Goal: Task Accomplishment & Management: Manage account settings

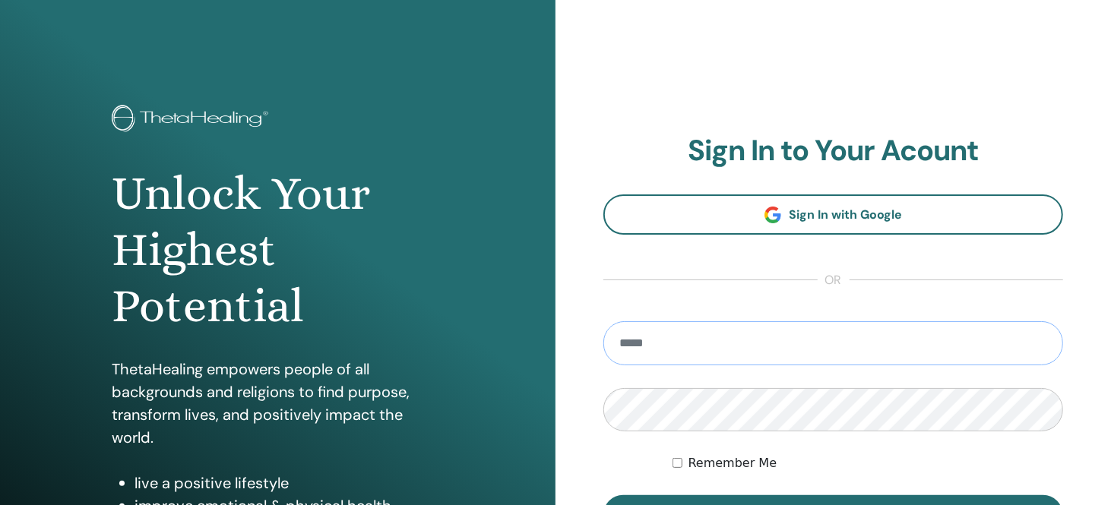
click at [728, 343] on input "email" at bounding box center [833, 343] width 460 height 44
type input "**********"
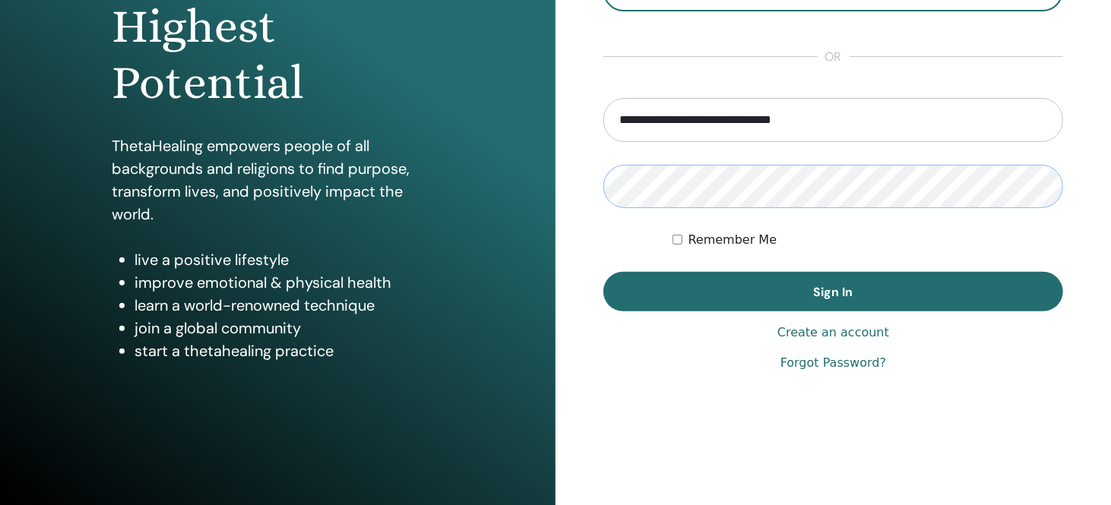
scroll to position [224, 0]
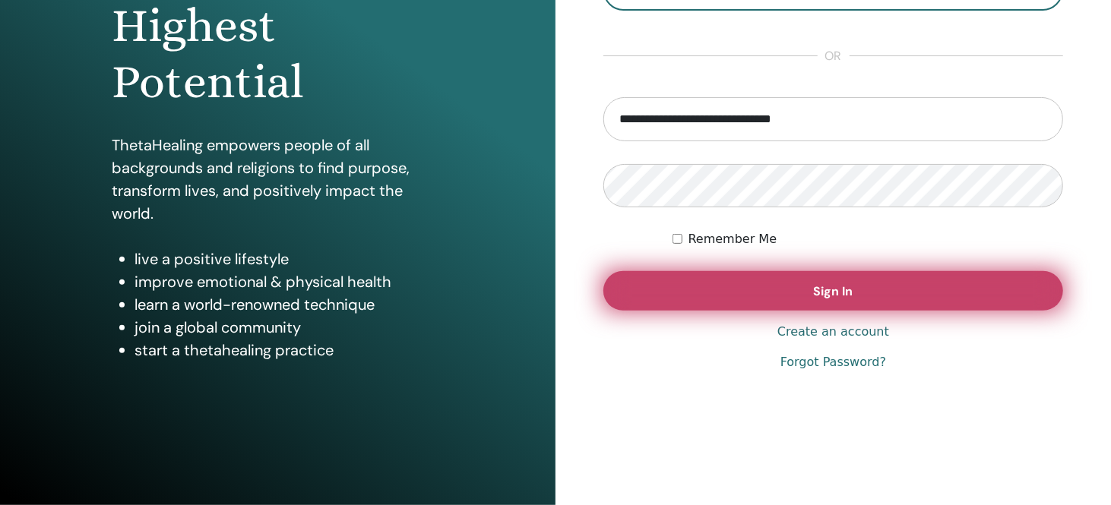
click at [872, 300] on button "Sign In" at bounding box center [833, 291] width 460 height 40
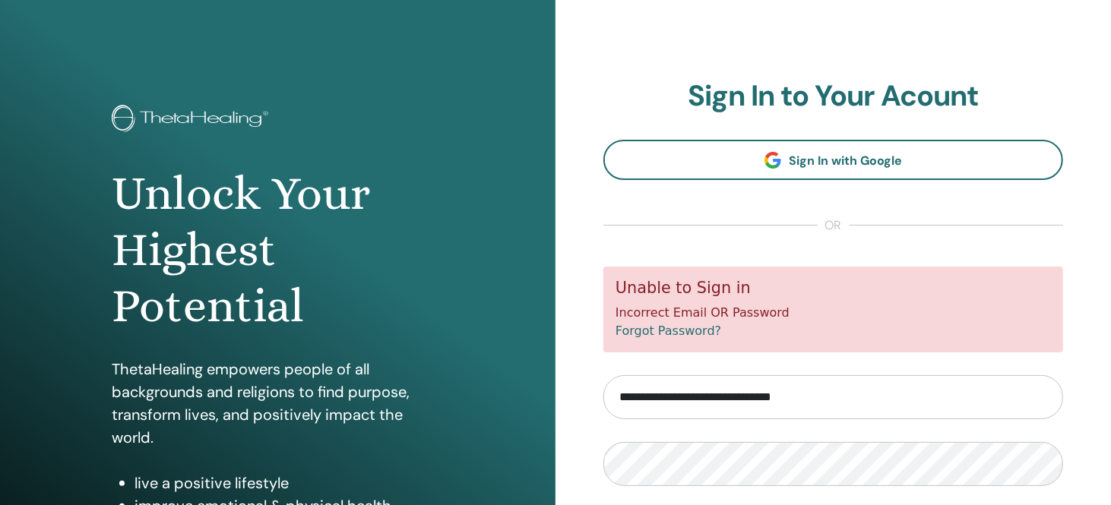
click at [716, 402] on input "**********" at bounding box center [833, 397] width 460 height 44
click at [877, 402] on input "**********" at bounding box center [833, 397] width 460 height 44
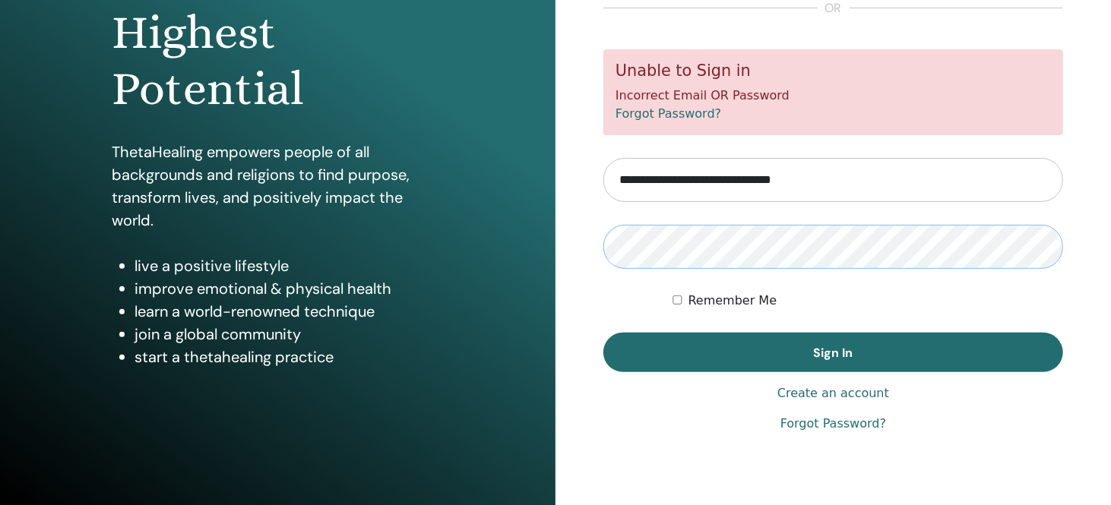
scroll to position [224, 0]
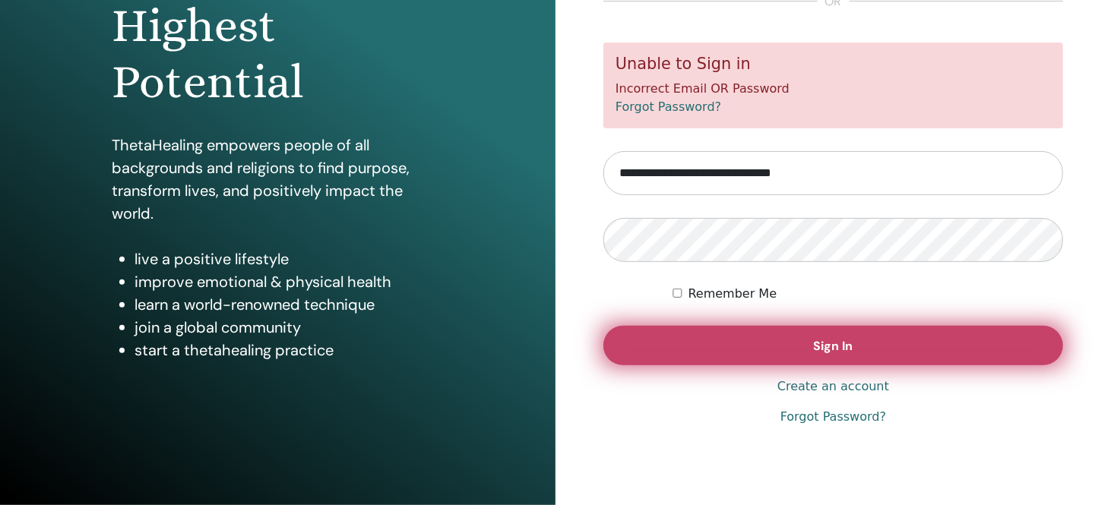
click at [880, 357] on button "Sign In" at bounding box center [833, 346] width 460 height 40
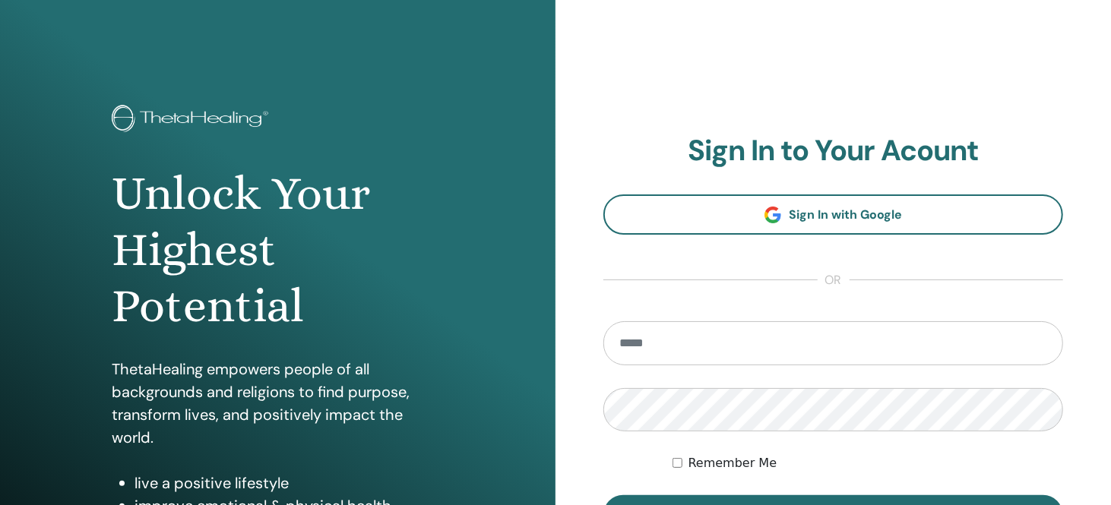
click at [661, 343] on input "email" at bounding box center [833, 343] width 460 height 44
type input "**********"
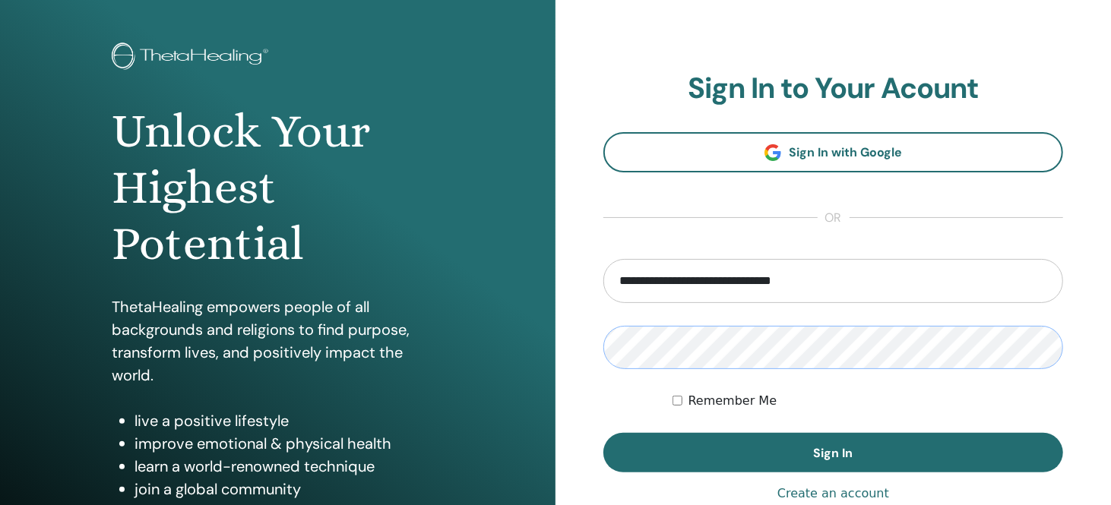
scroll to position [152, 0]
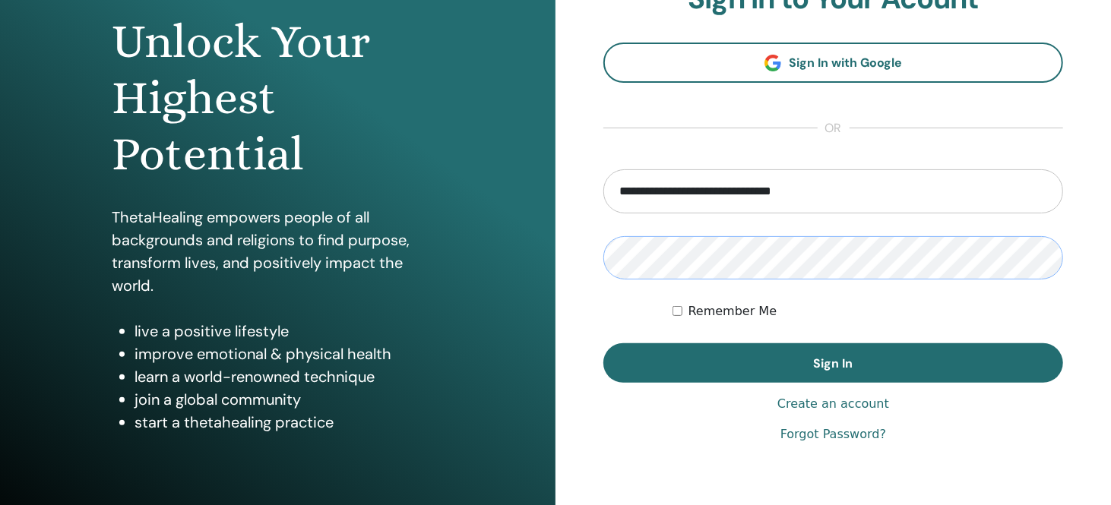
click at [539, 258] on div "**********" at bounding box center [555, 212] width 1111 height 729
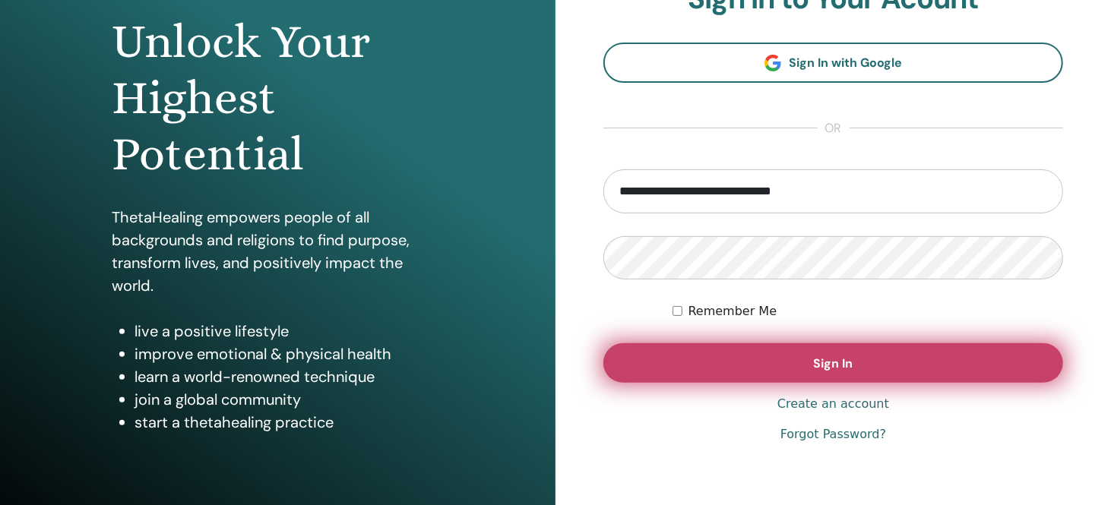
click at [795, 373] on button "Sign In" at bounding box center [833, 363] width 460 height 40
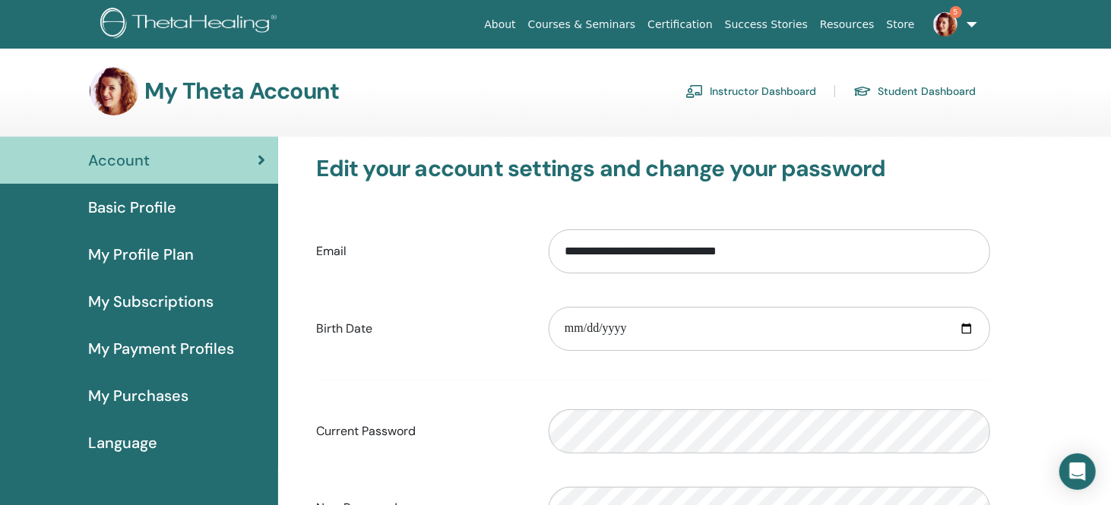
click at [773, 90] on link "Instructor Dashboard" at bounding box center [750, 91] width 131 height 24
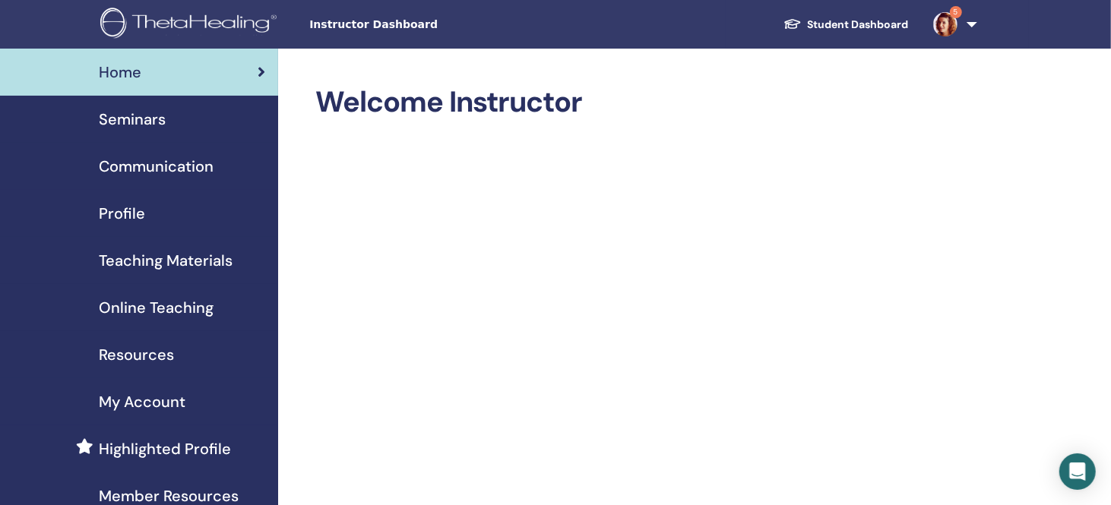
click at [141, 119] on span "Seminars" at bounding box center [132, 119] width 67 height 23
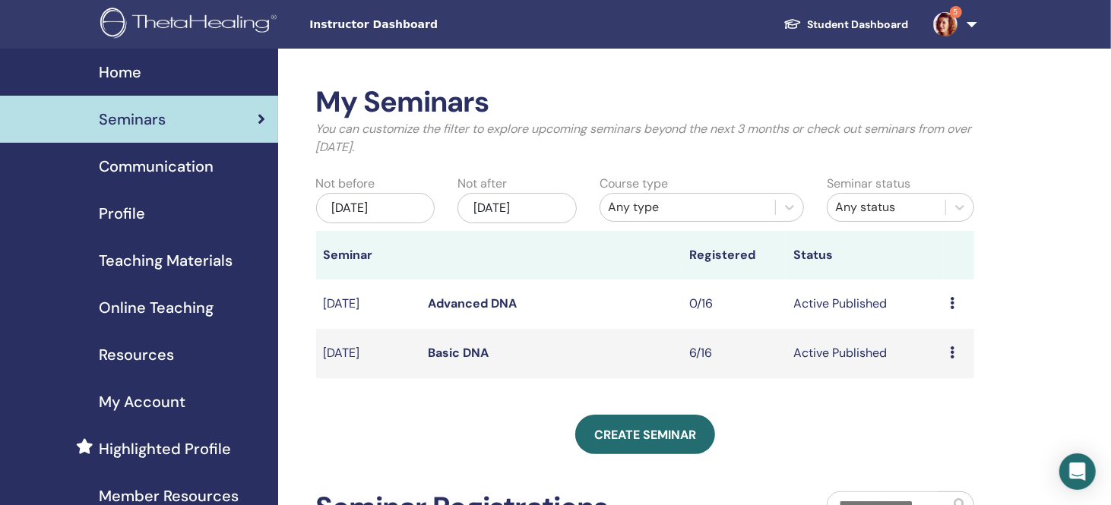
click at [458, 354] on link "Basic DNA" at bounding box center [458, 353] width 61 height 16
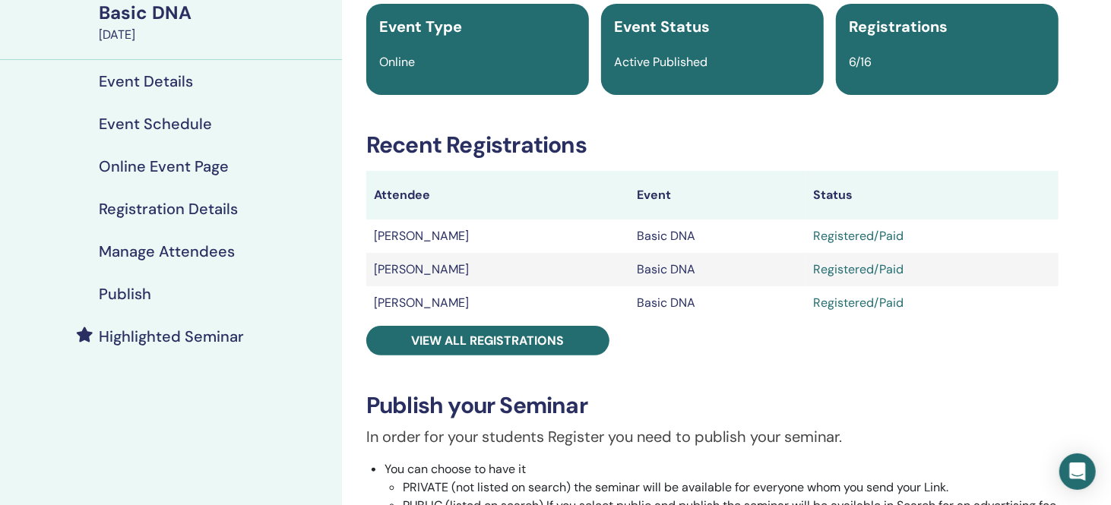
scroll to position [152, 0]
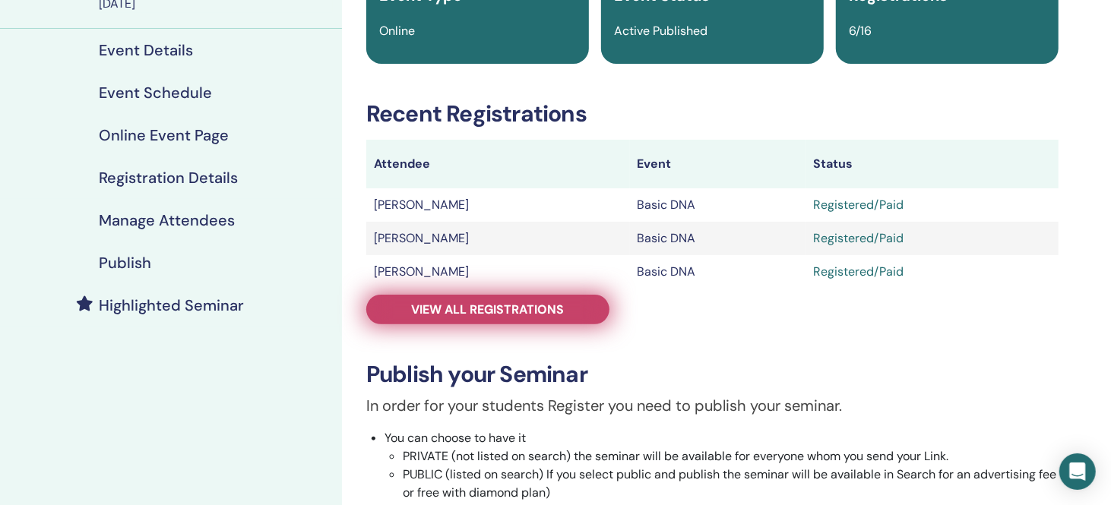
click at [509, 315] on span "View all registrations" at bounding box center [488, 310] width 153 height 16
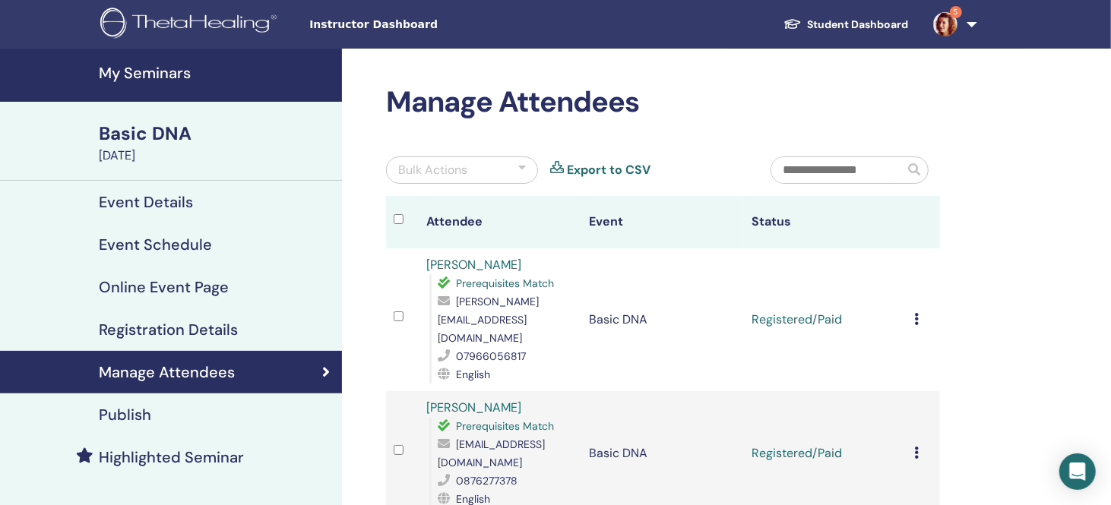
click at [916, 313] on icon at bounding box center [917, 319] width 5 height 12
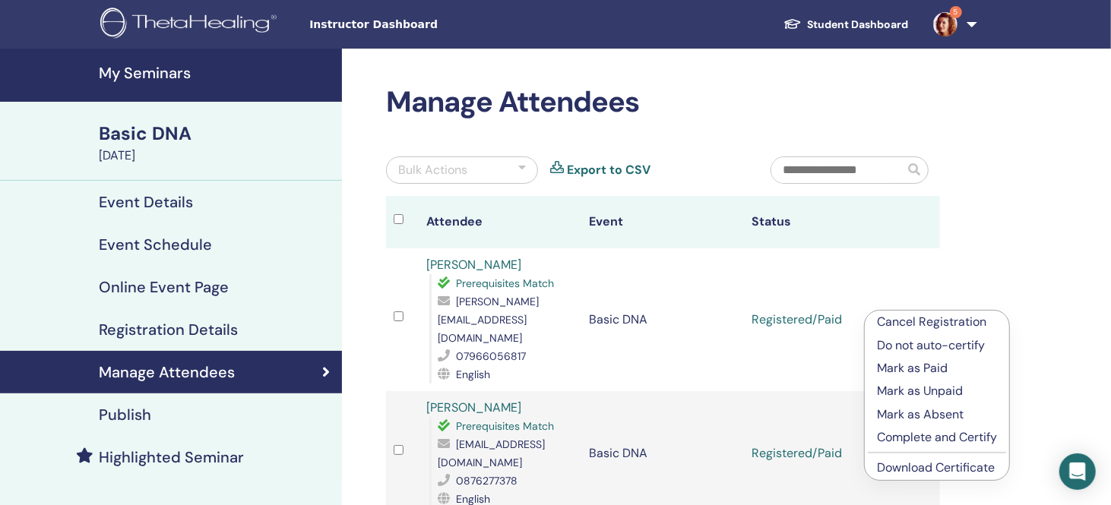
click at [912, 440] on p "Complete and Certify" at bounding box center [937, 437] width 120 height 18
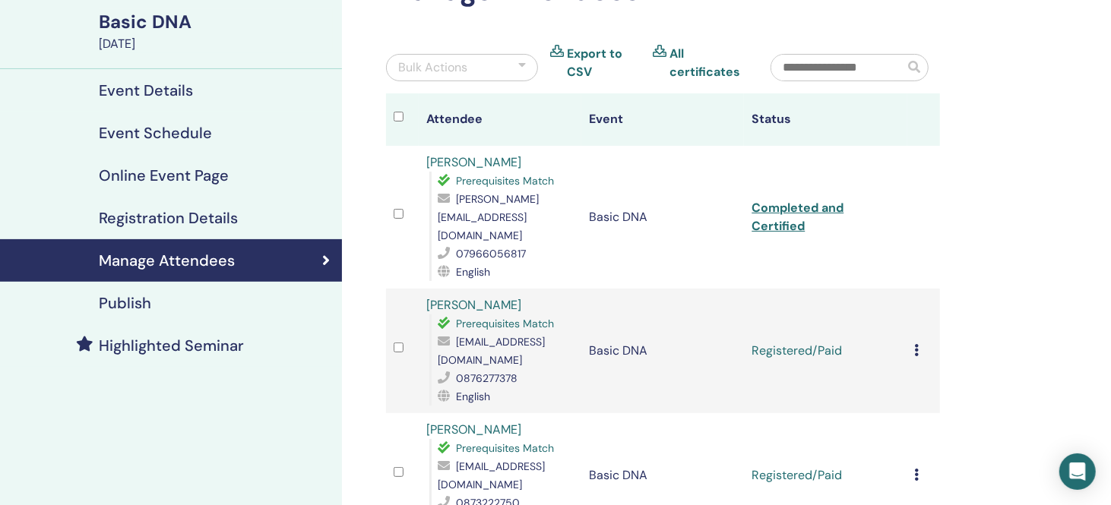
scroll to position [152, 0]
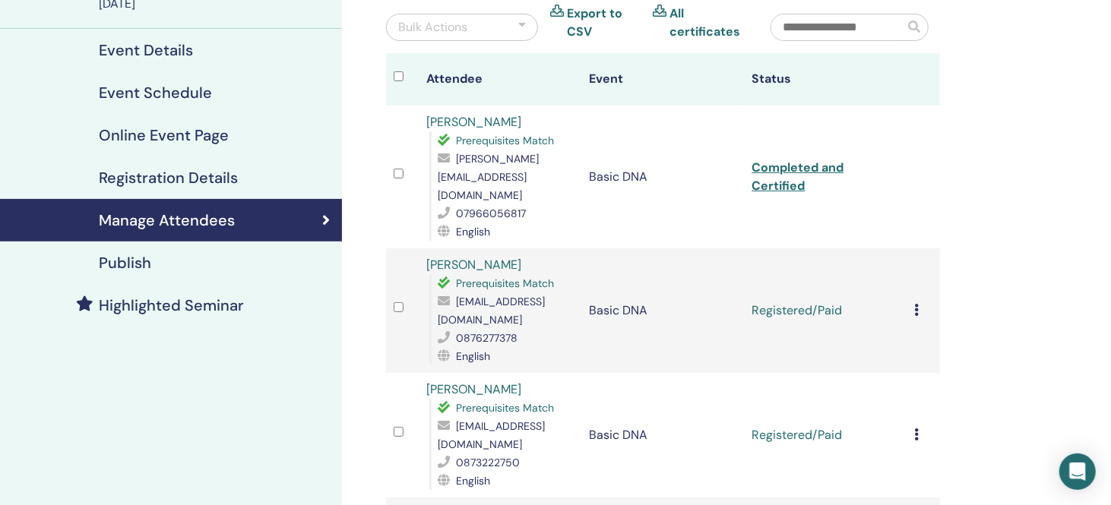
click at [915, 304] on icon at bounding box center [917, 310] width 5 height 12
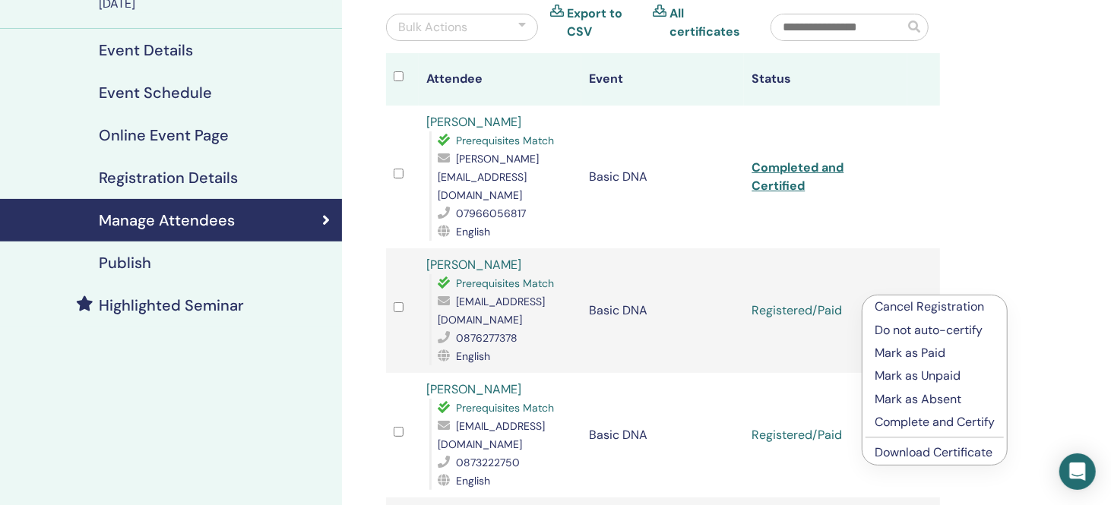
click at [923, 425] on p "Complete and Certify" at bounding box center [934, 422] width 120 height 18
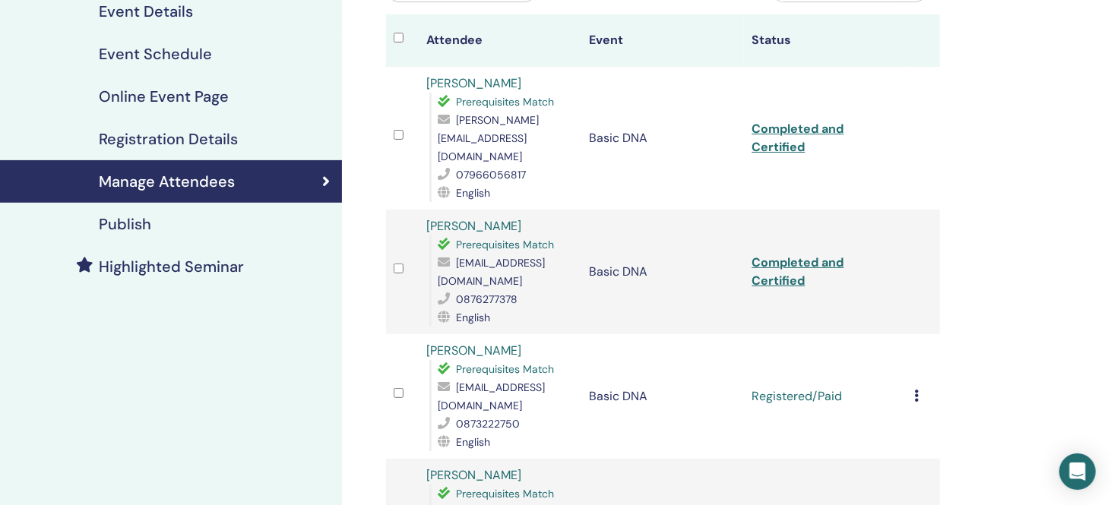
scroll to position [228, 0]
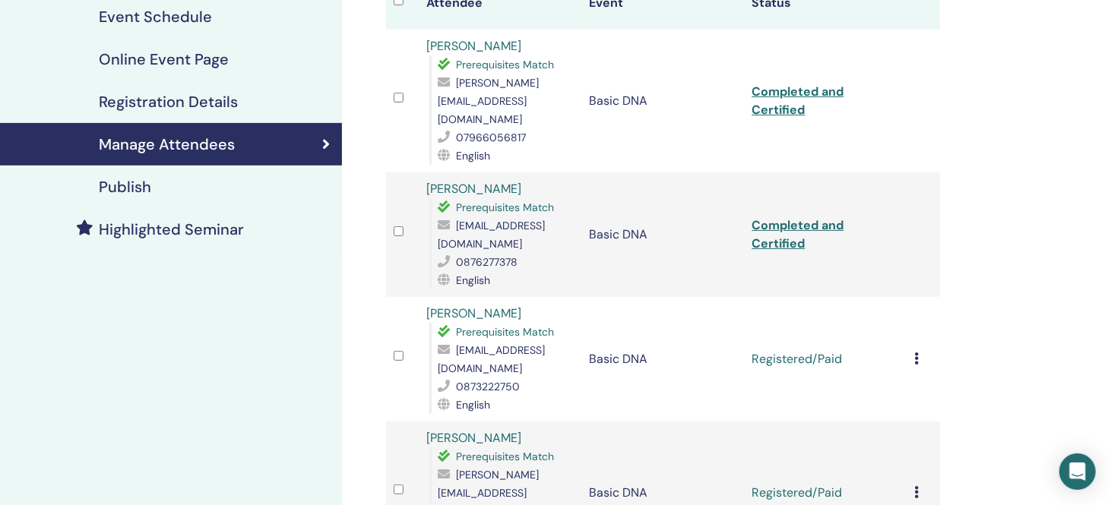
click at [916, 352] on icon at bounding box center [917, 358] width 5 height 12
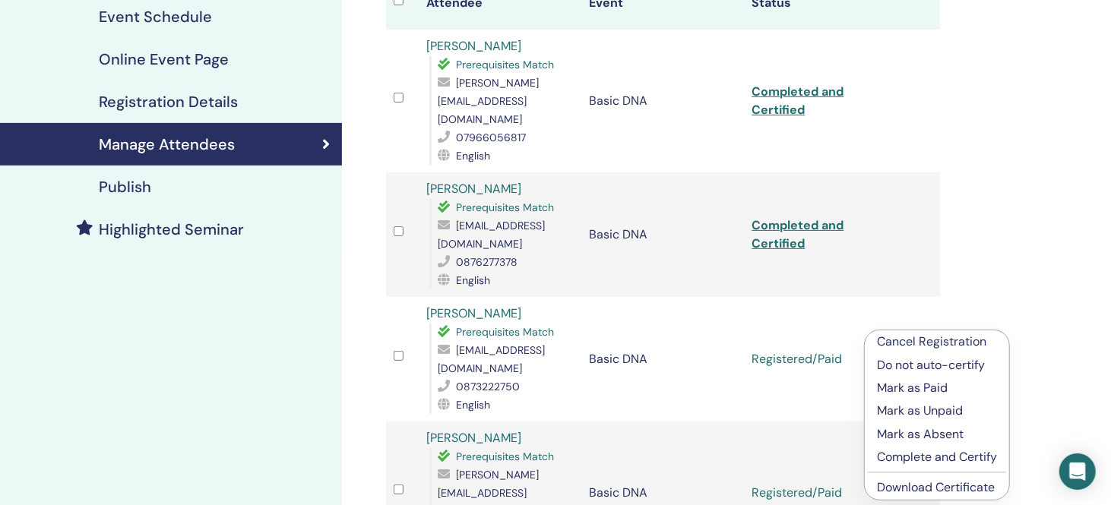
click at [931, 457] on p "Complete and Certify" at bounding box center [937, 457] width 120 height 18
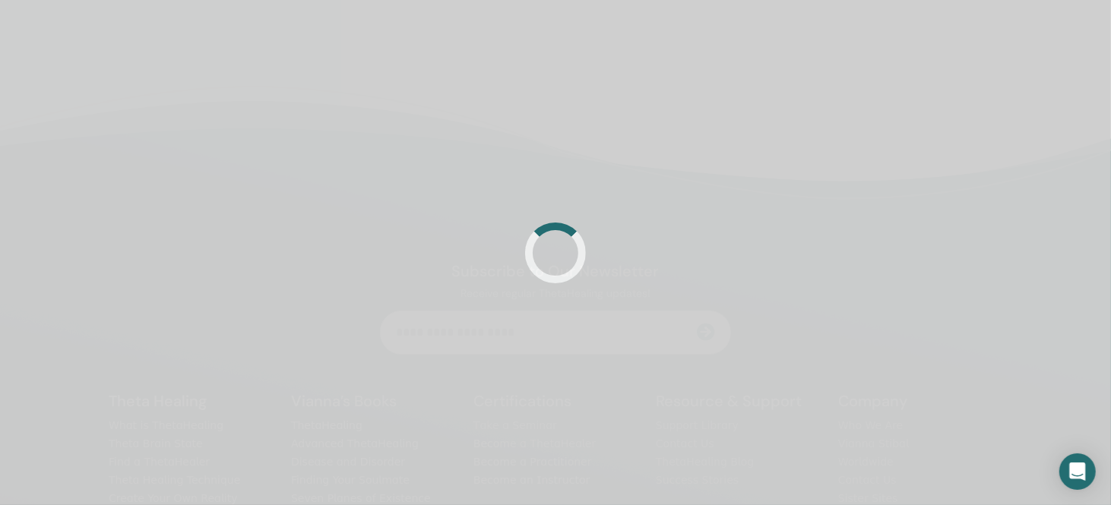
scroll to position [304, 0]
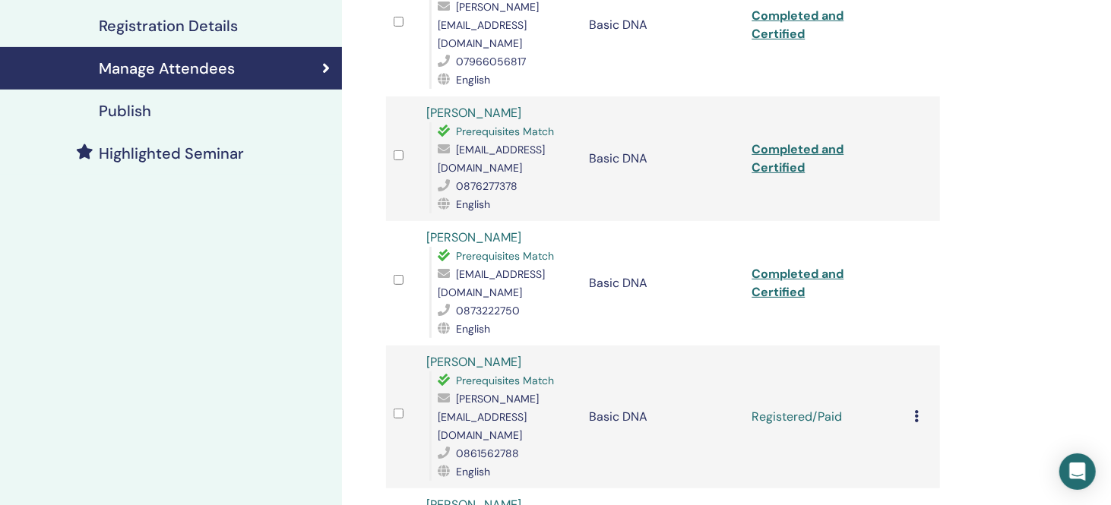
click at [918, 410] on icon at bounding box center [917, 416] width 5 height 12
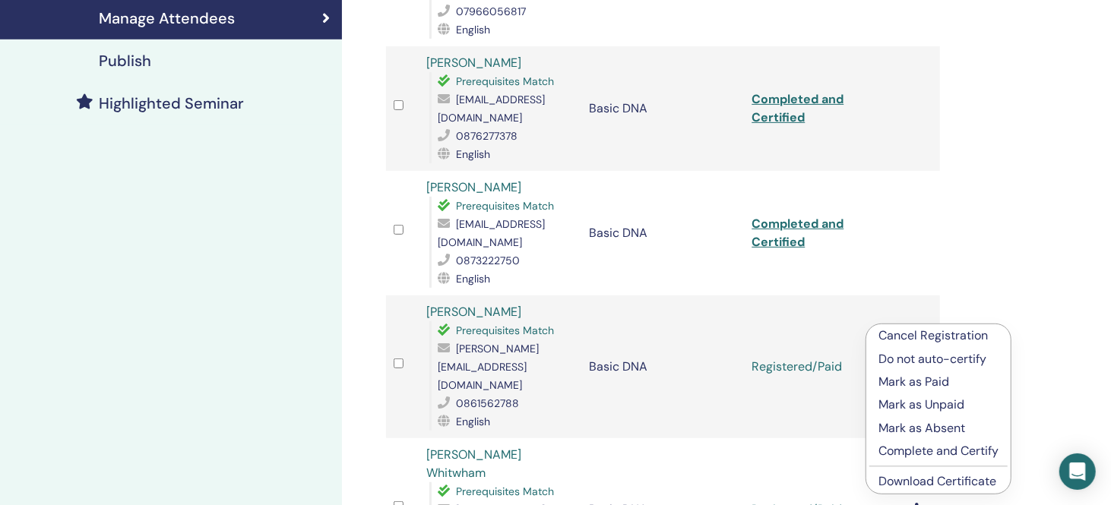
scroll to position [380, 0]
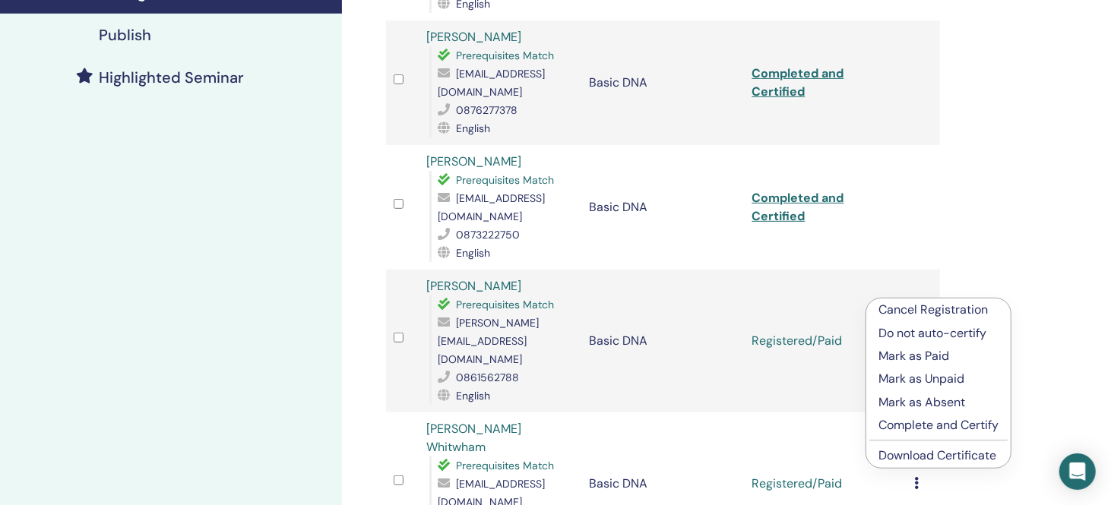
click at [969, 423] on p "Complete and Certify" at bounding box center [938, 425] width 120 height 18
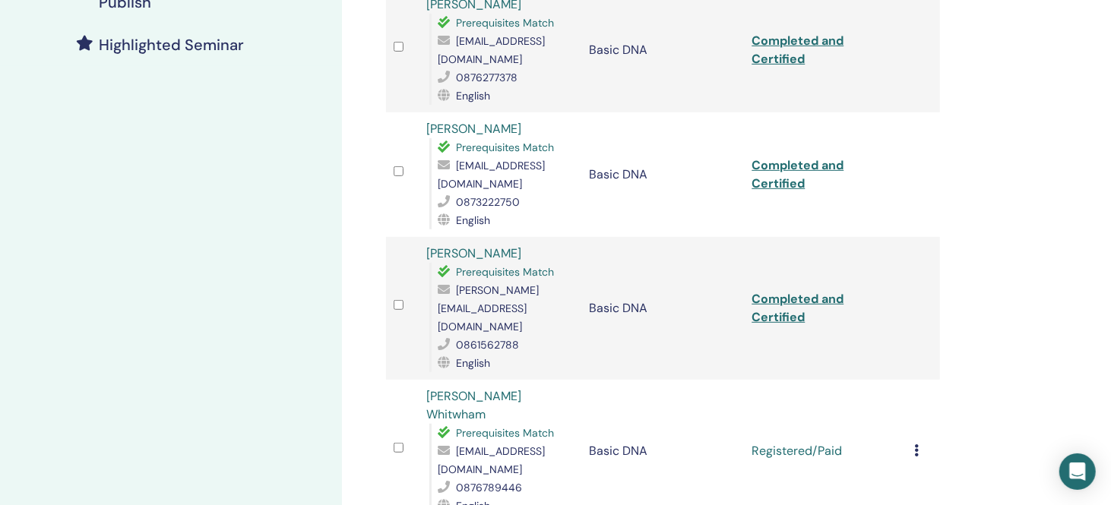
scroll to position [514, 0]
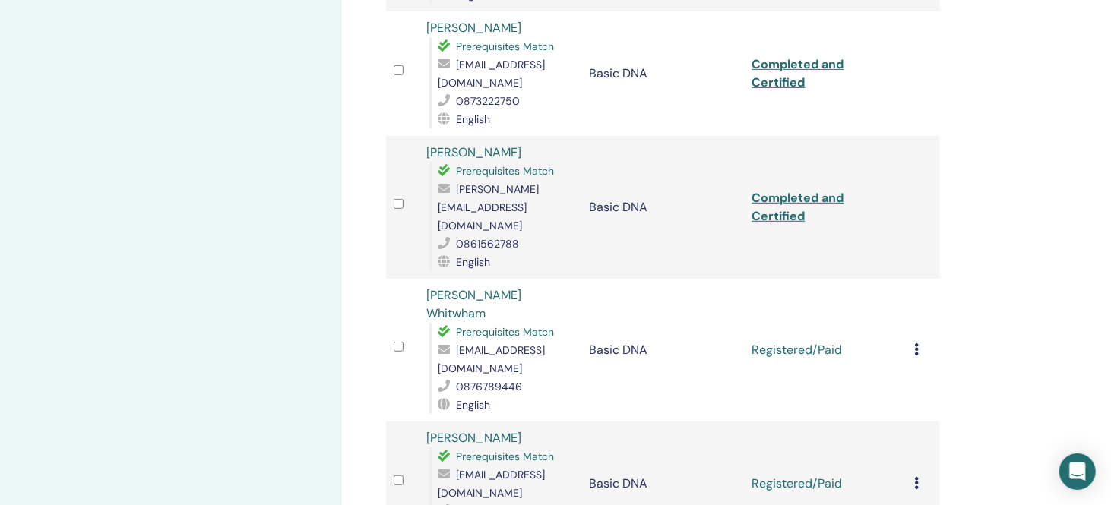
click at [916, 343] on icon at bounding box center [917, 349] width 5 height 12
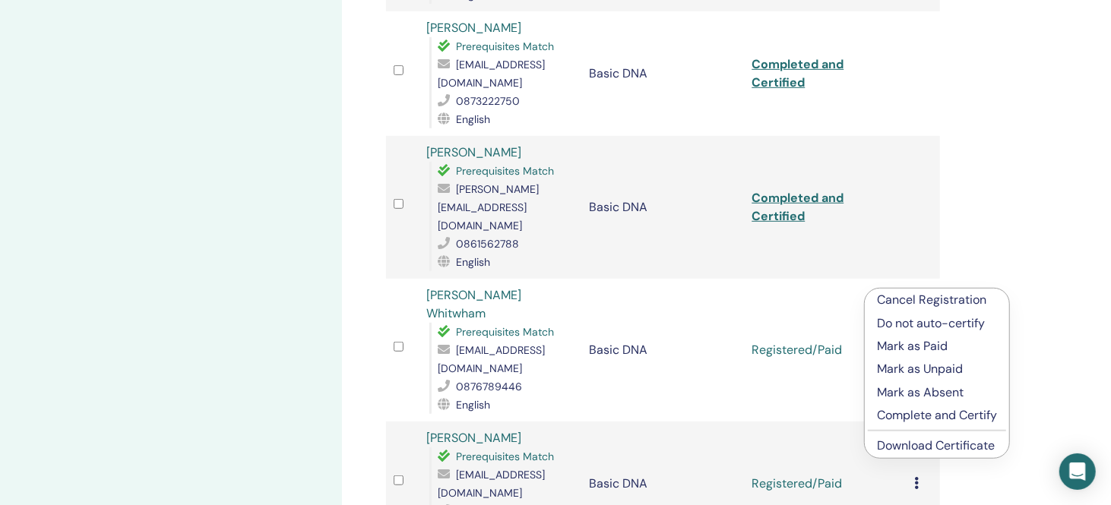
click at [910, 418] on p "Complete and Certify" at bounding box center [937, 415] width 120 height 18
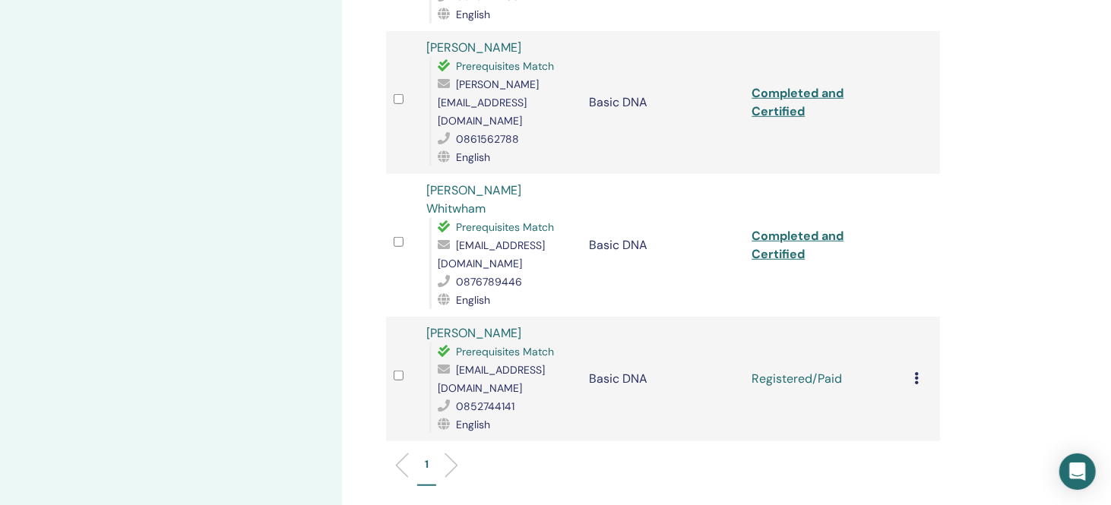
scroll to position [665, 0]
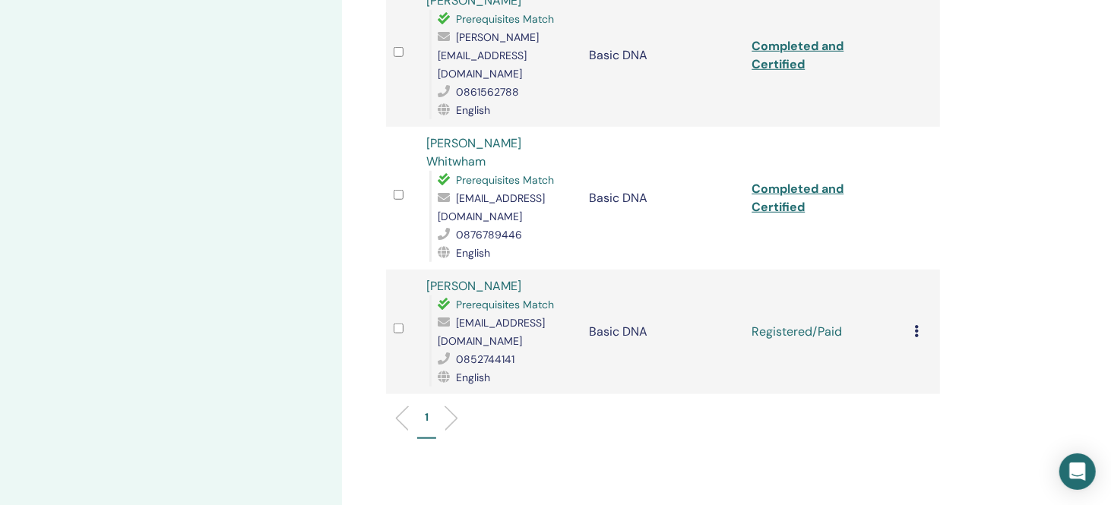
click at [915, 325] on icon at bounding box center [917, 331] width 5 height 12
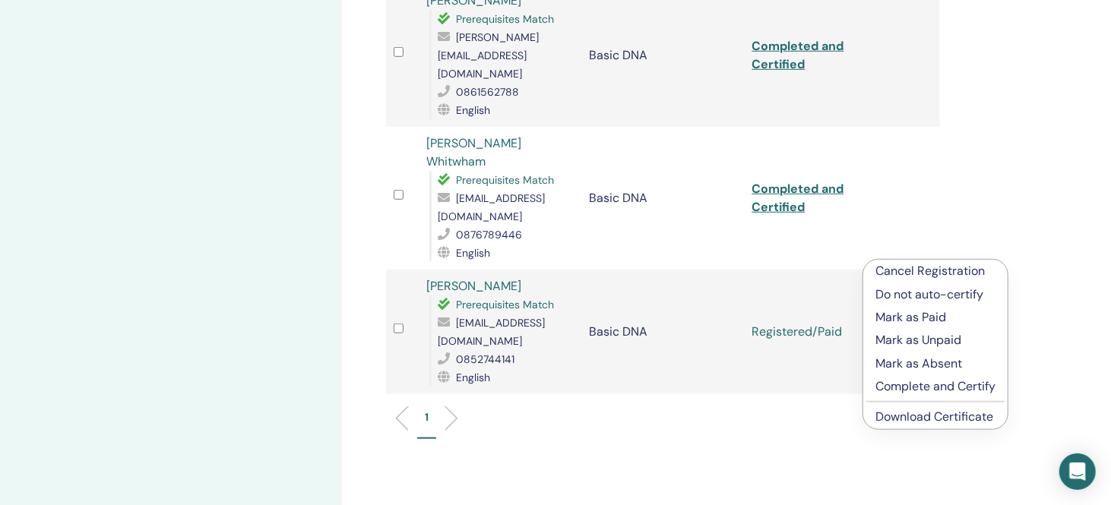
click at [901, 386] on p "Complete and Certify" at bounding box center [935, 387] width 120 height 18
